Goal: Contribute content: Add original content to the website for others to see

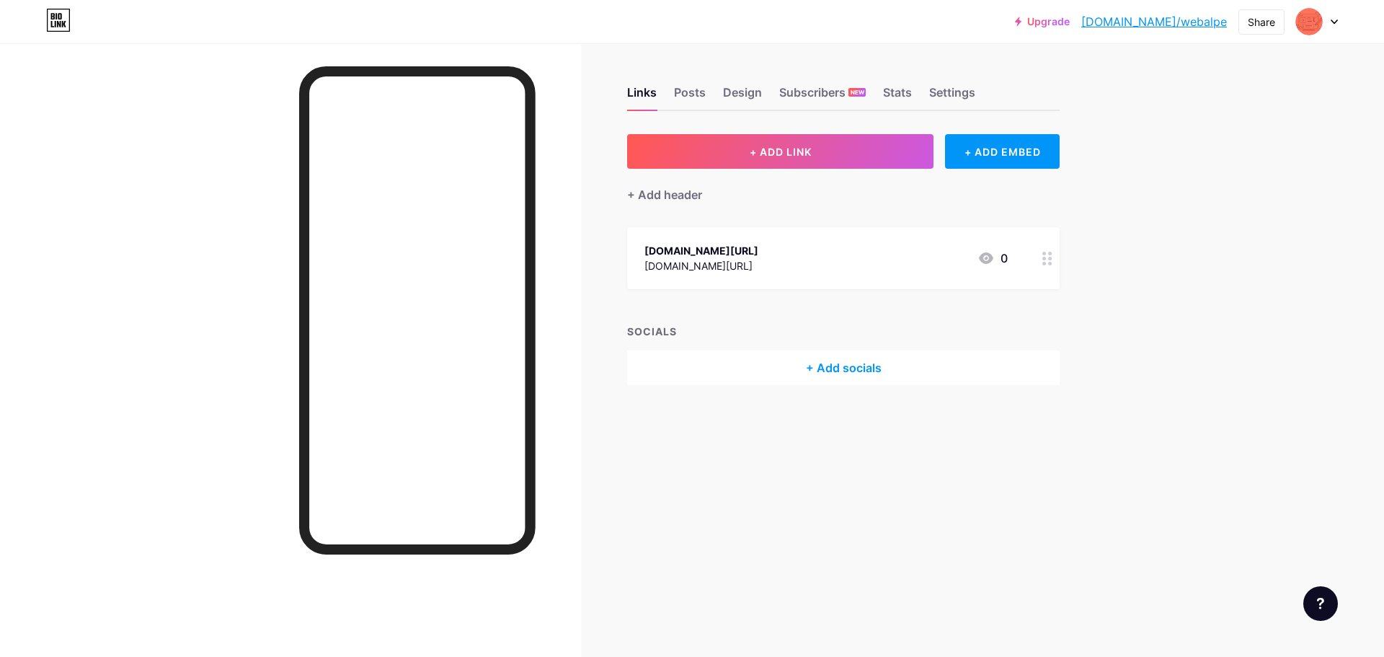
click at [373, 74] on div at bounding box center [417, 310] width 236 height 488
click at [1070, 22] on link "Upgrade" at bounding box center [1042, 22] width 55 height 12
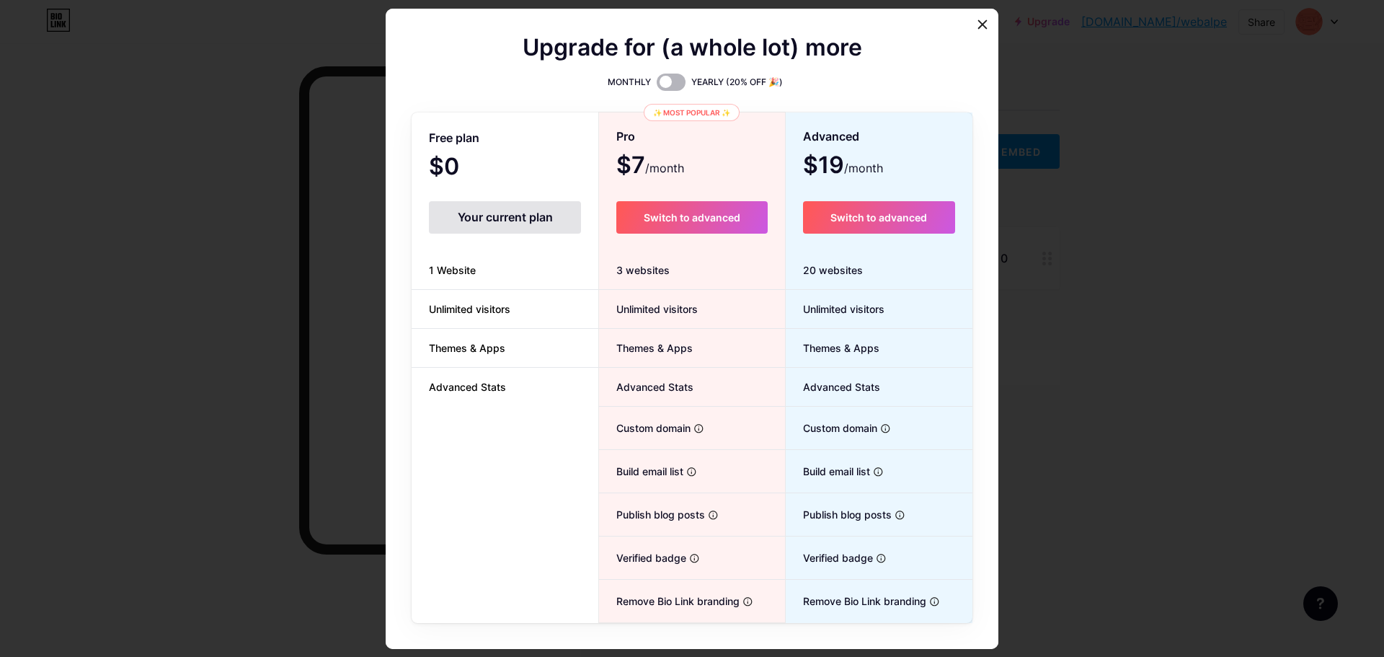
click at [675, 84] on span at bounding box center [671, 82] width 29 height 17
click at [657, 86] on input "checkbox" at bounding box center [657, 86] width 0 height 0
click at [658, 83] on span at bounding box center [671, 82] width 29 height 17
click at [657, 86] on input "checkbox" at bounding box center [657, 86] width 0 height 0
click at [1058, 56] on div at bounding box center [692, 328] width 1384 height 657
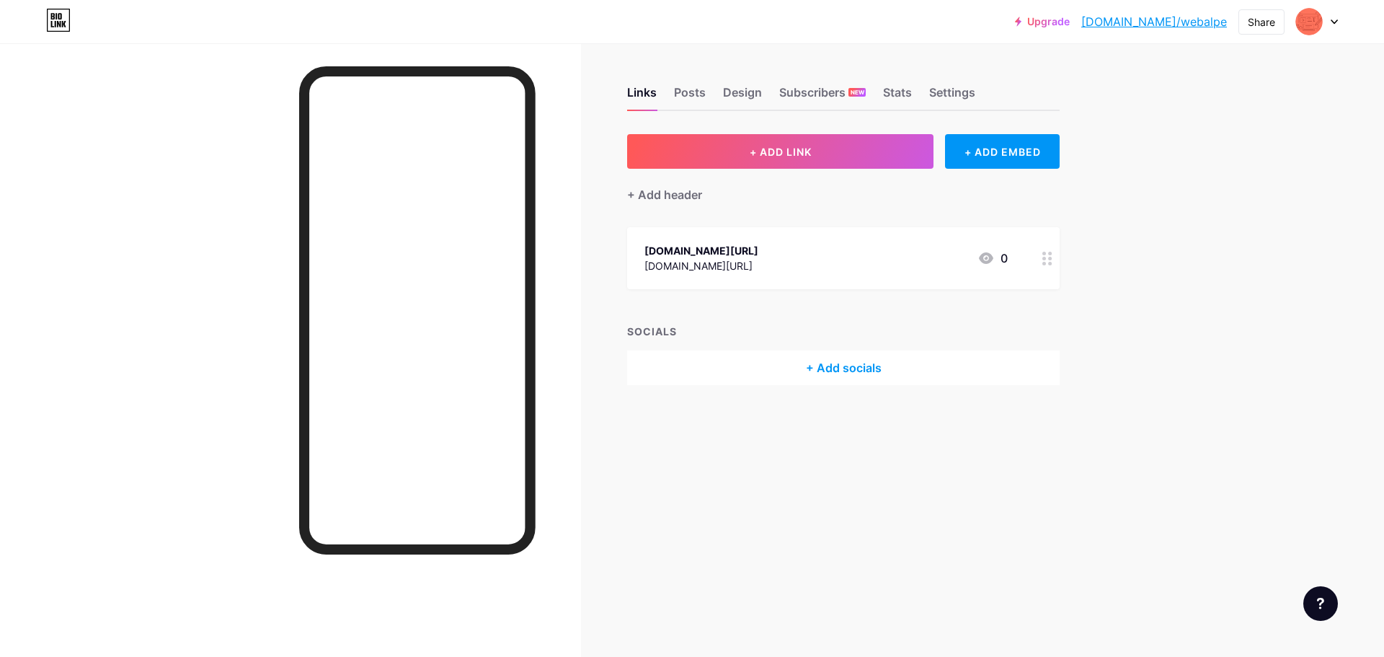
click at [1189, 22] on link "[DOMAIN_NAME]/webalpe" at bounding box center [1154, 21] width 146 height 17
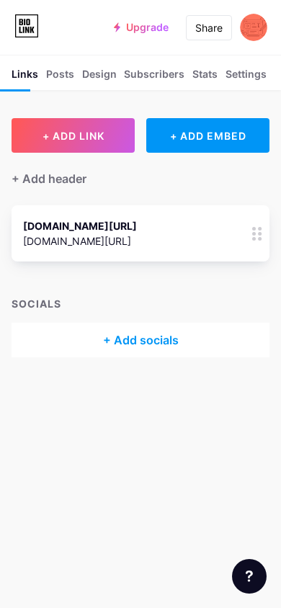
click at [63, 71] on div "Posts" at bounding box center [60, 78] width 28 height 24
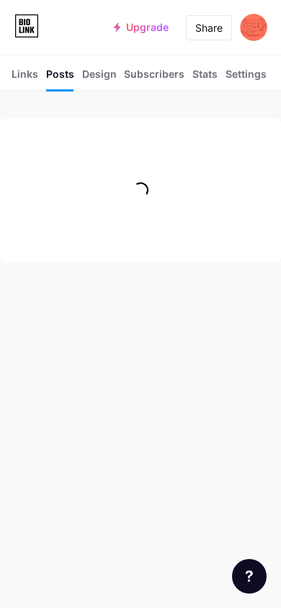
click at [98, 73] on div "Design" at bounding box center [99, 78] width 35 height 24
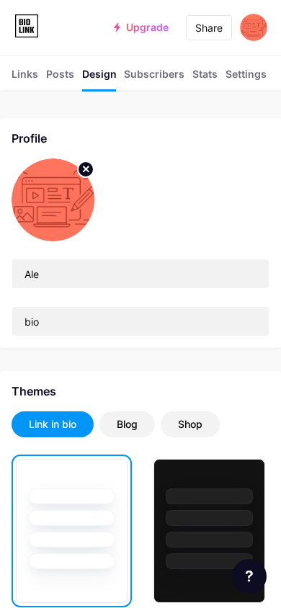
click at [28, 22] on icon at bounding box center [26, 25] width 25 height 23
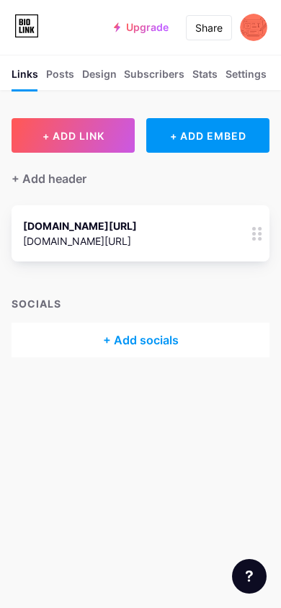
click at [222, 128] on div "+ ADD EMBED" at bounding box center [207, 135] width 123 height 35
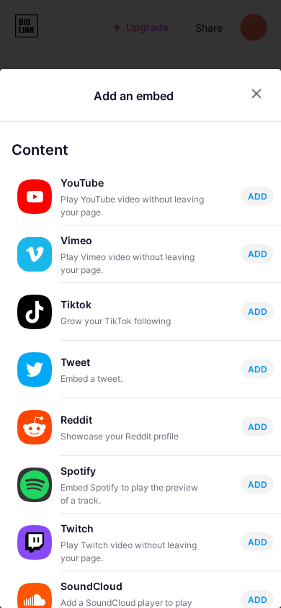
click at [247, 205] on div "ADD" at bounding box center [253, 196] width 42 height 19
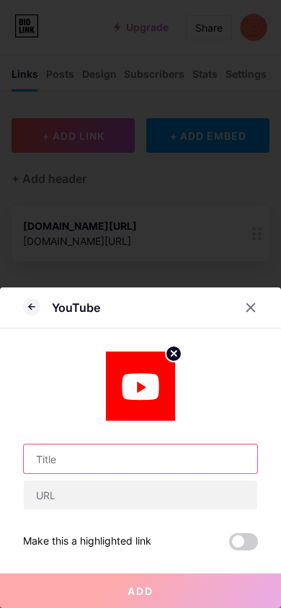
click at [93, 461] on input "text" at bounding box center [141, 459] width 234 height 29
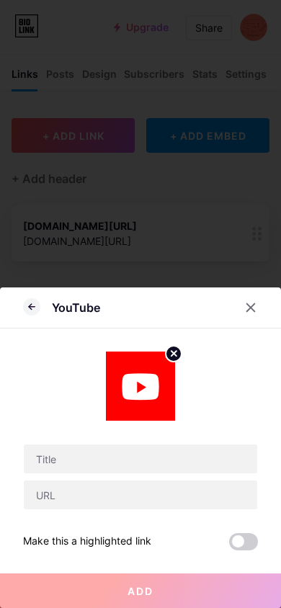
click at [251, 309] on icon at bounding box center [251, 308] width 12 height 12
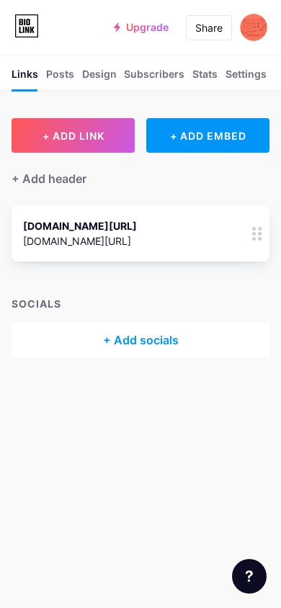
click at [209, 146] on div "+ ADD EMBED" at bounding box center [207, 135] width 123 height 35
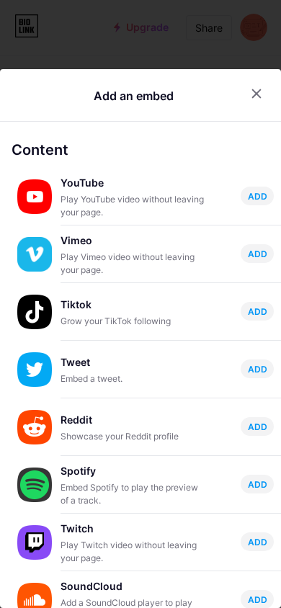
click at [155, 365] on div "Tweet" at bounding box center [133, 363] width 144 height 20
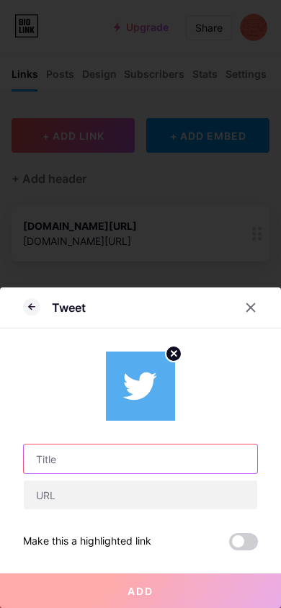
click at [76, 461] on input "text" at bounding box center [141, 459] width 234 height 29
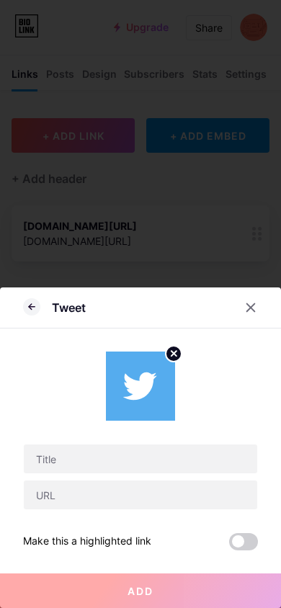
click at [75, 499] on input "text" at bounding box center [141, 495] width 234 height 29
click at [126, 461] on input "text" at bounding box center [141, 459] width 234 height 29
click at [252, 310] on icon at bounding box center [251, 308] width 12 height 12
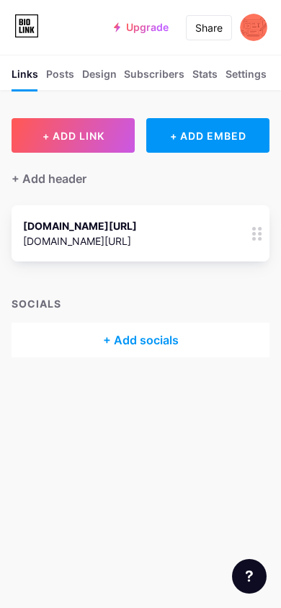
click at [92, 142] on button "+ ADD LINK" at bounding box center [73, 135] width 123 height 35
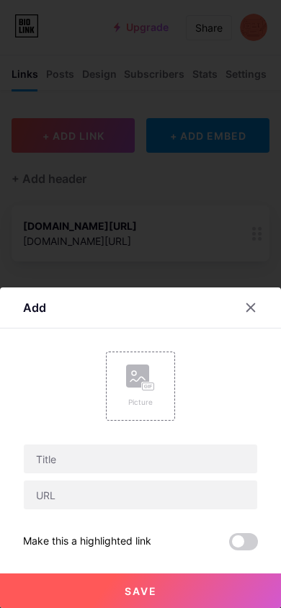
click at [151, 402] on div "Picture" at bounding box center [140, 402] width 29 height 11
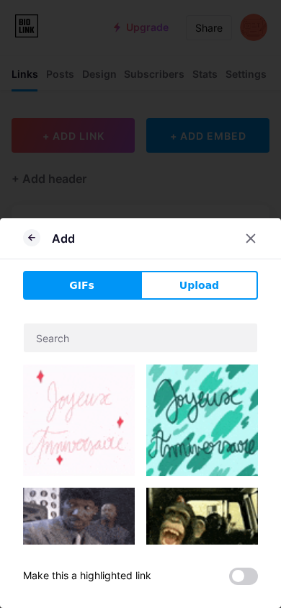
click at [193, 285] on span "Upload" at bounding box center [200, 285] width 40 height 15
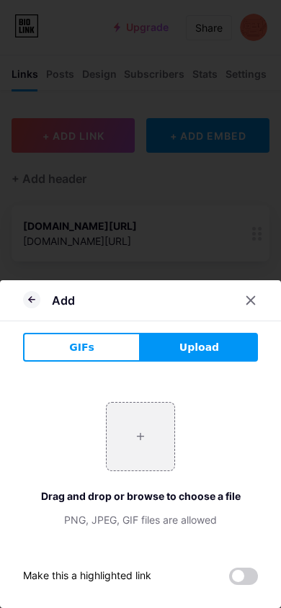
click at [149, 415] on input "file" at bounding box center [141, 437] width 68 height 68
type input "C:\fakepath\fb-cover-flowbiolink (1).webp"
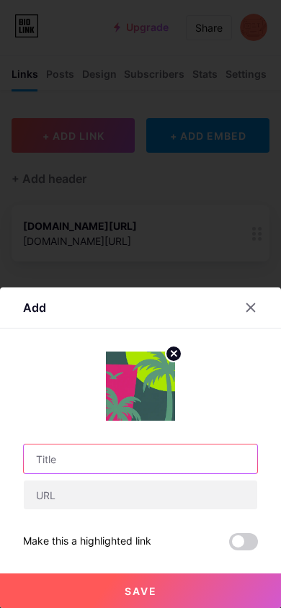
click at [120, 463] on input "text" at bounding box center [141, 459] width 234 height 29
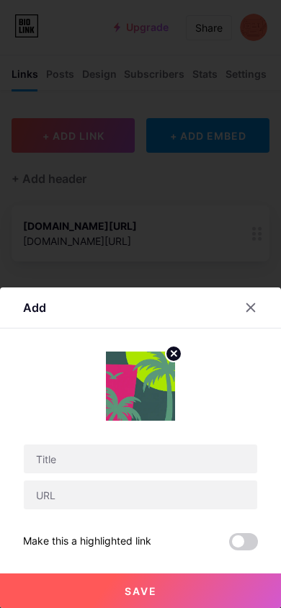
click at [249, 314] on div at bounding box center [251, 308] width 26 height 26
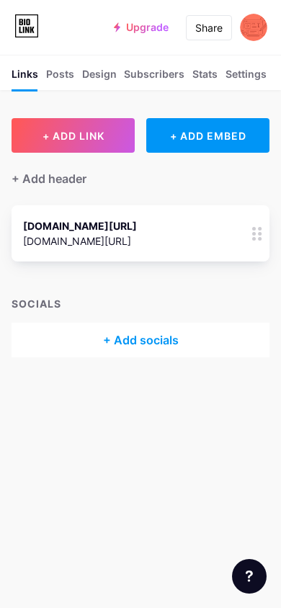
click at [161, 338] on div "+ Add socials" at bounding box center [141, 340] width 258 height 35
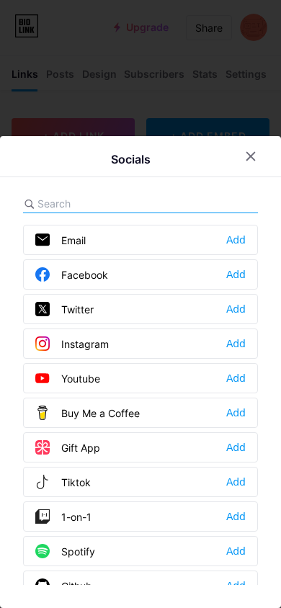
click at [240, 237] on div "Add" at bounding box center [235, 240] width 19 height 14
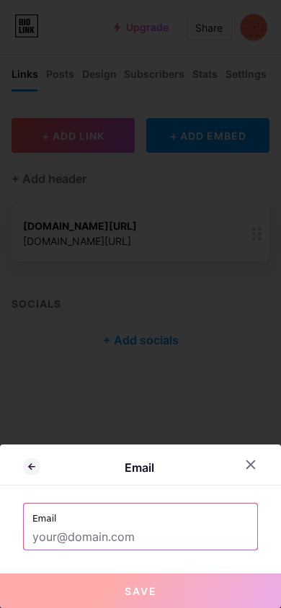
click at [254, 466] on icon at bounding box center [251, 465] width 12 height 12
